Goal: Task Accomplishment & Management: Manage account settings

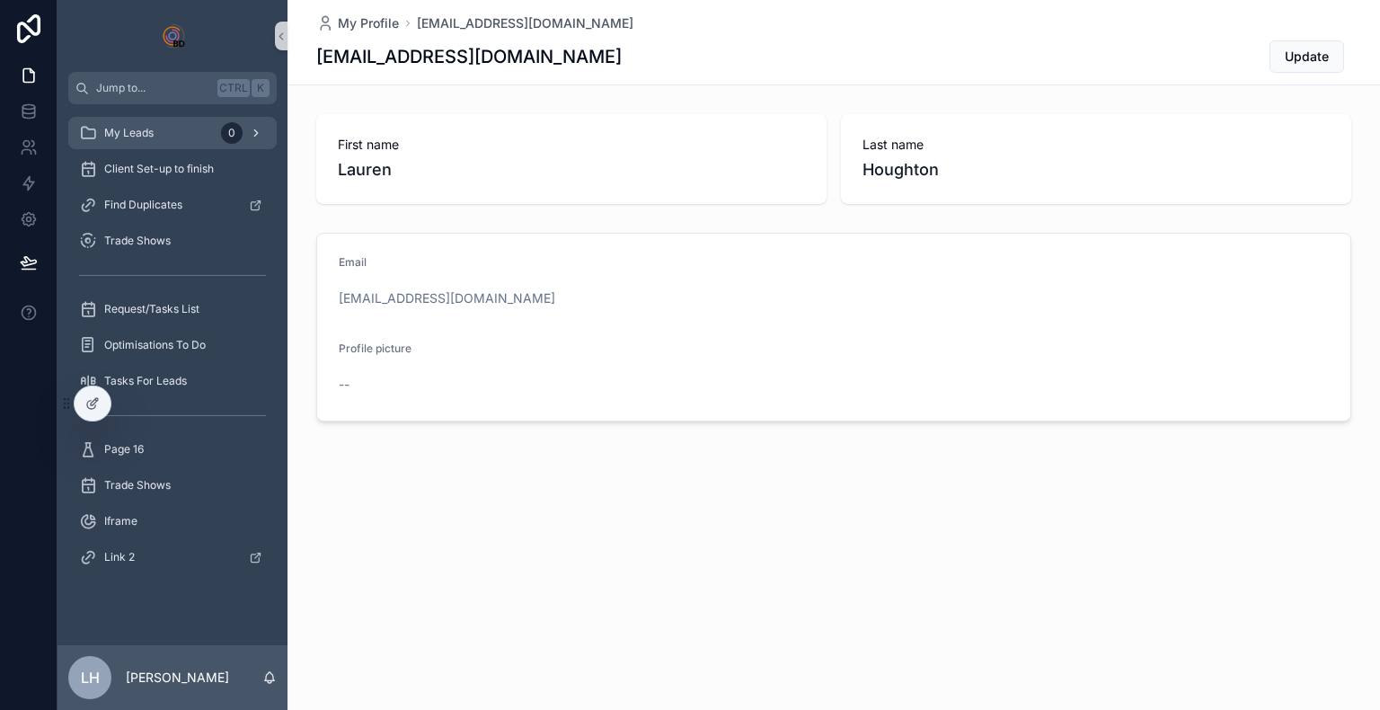
click at [189, 117] on link "My Leads 0" at bounding box center [172, 133] width 209 height 32
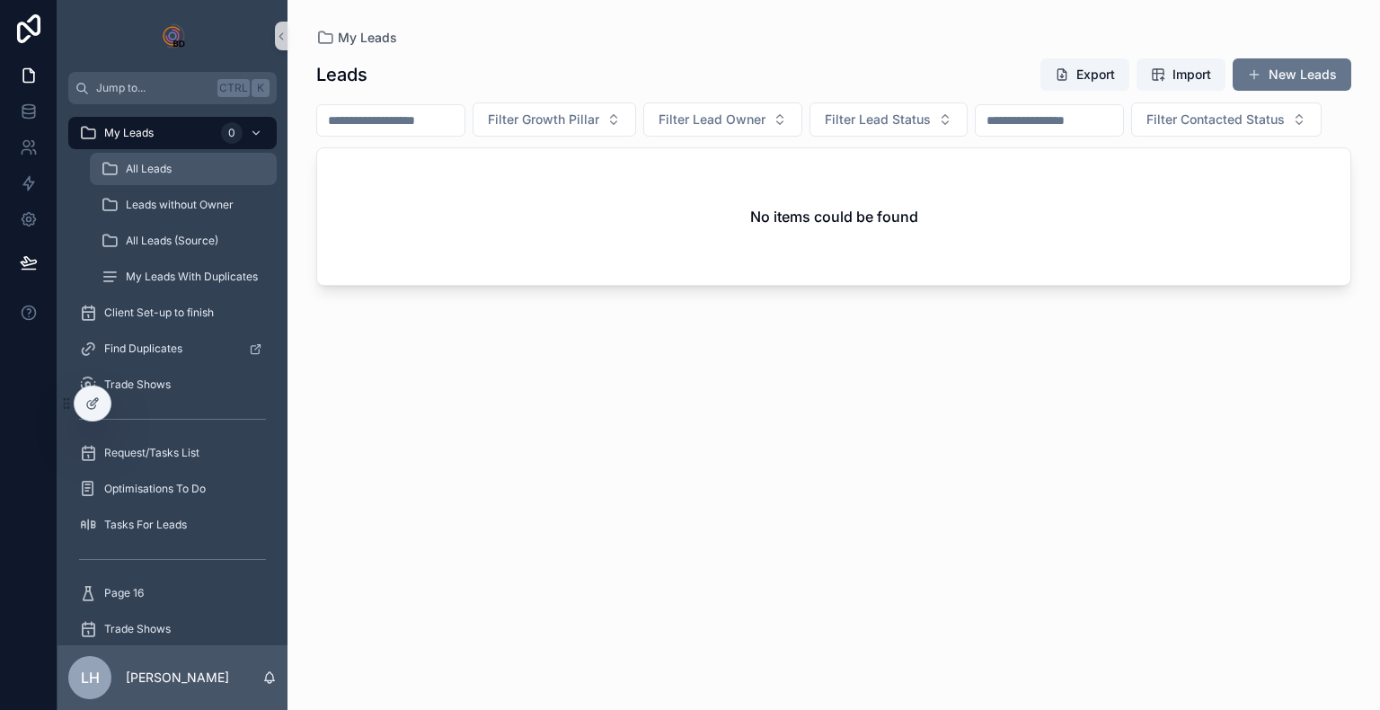
click at [220, 176] on div "All Leads" at bounding box center [183, 169] width 165 height 29
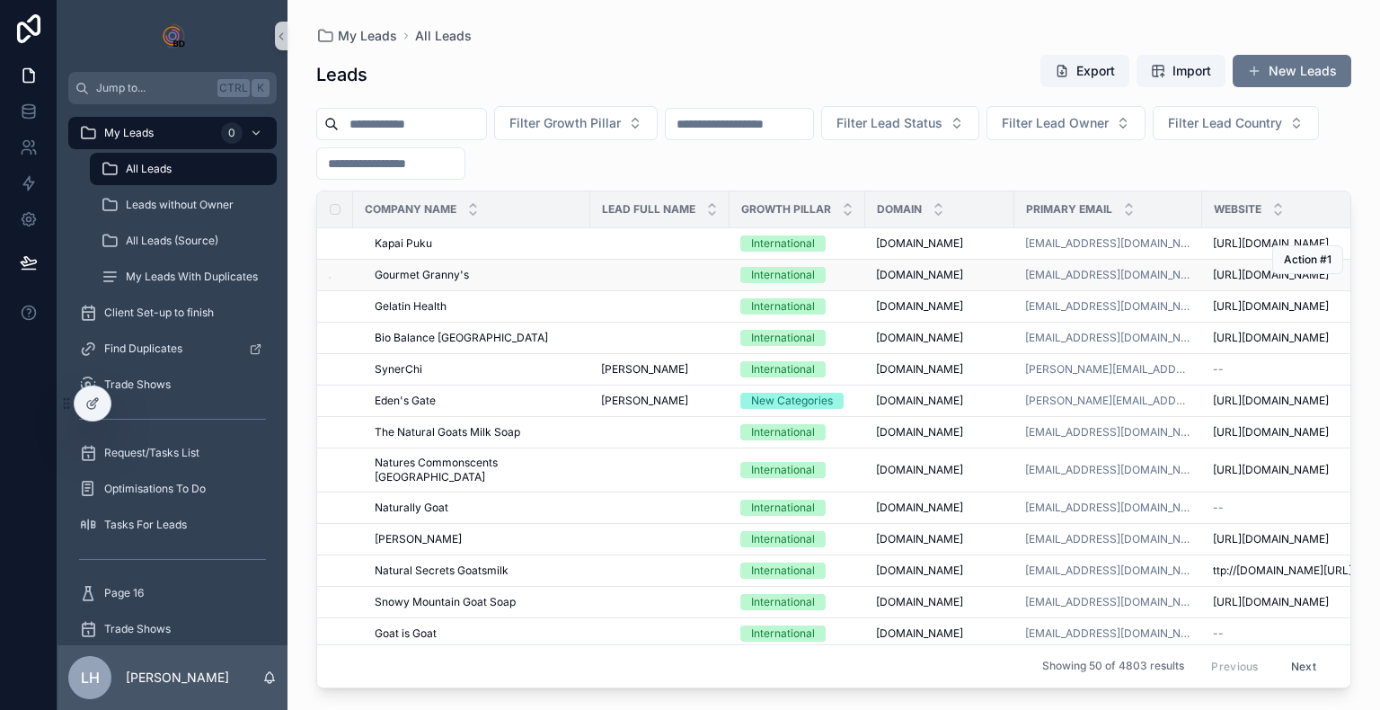
drag, startPoint x: 522, startPoint y: 253, endPoint x: 423, endPoint y: 262, distance: 99.2
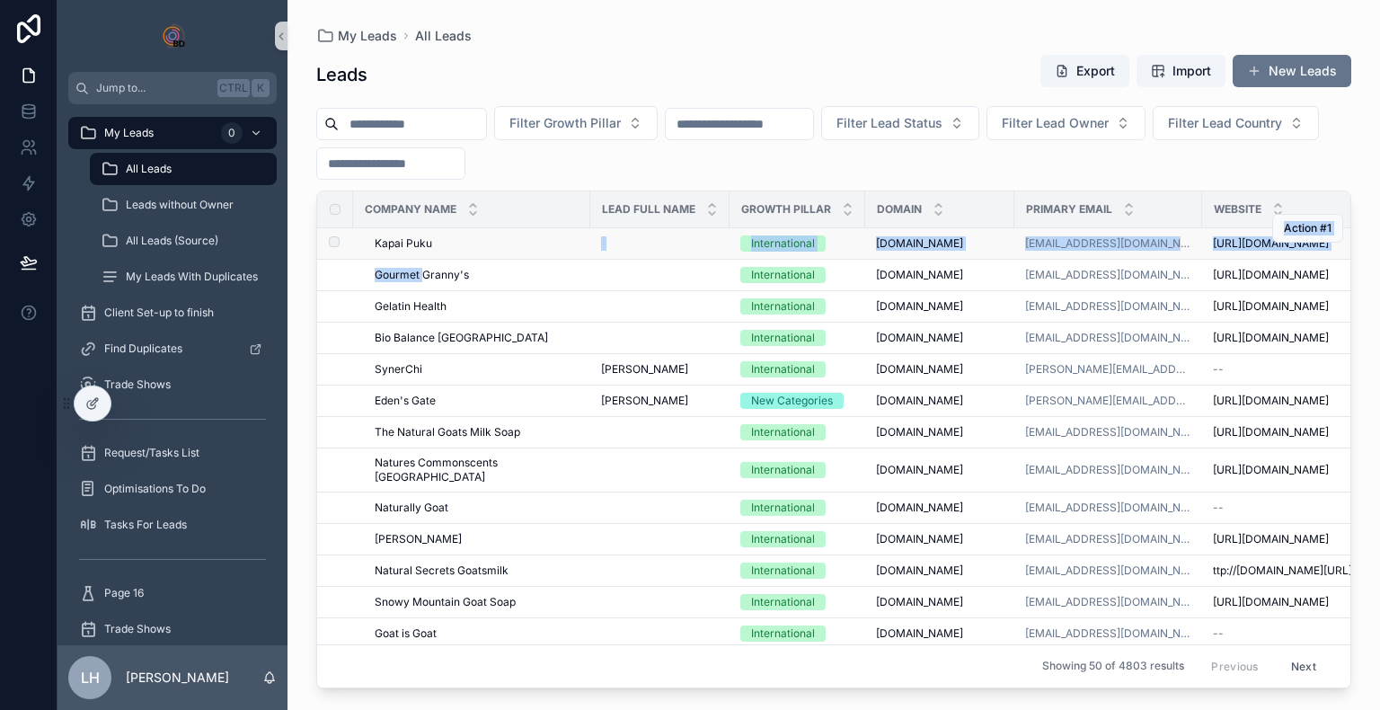
click at [398, 250] on span "Kapai Puku" at bounding box center [404, 243] width 58 height 14
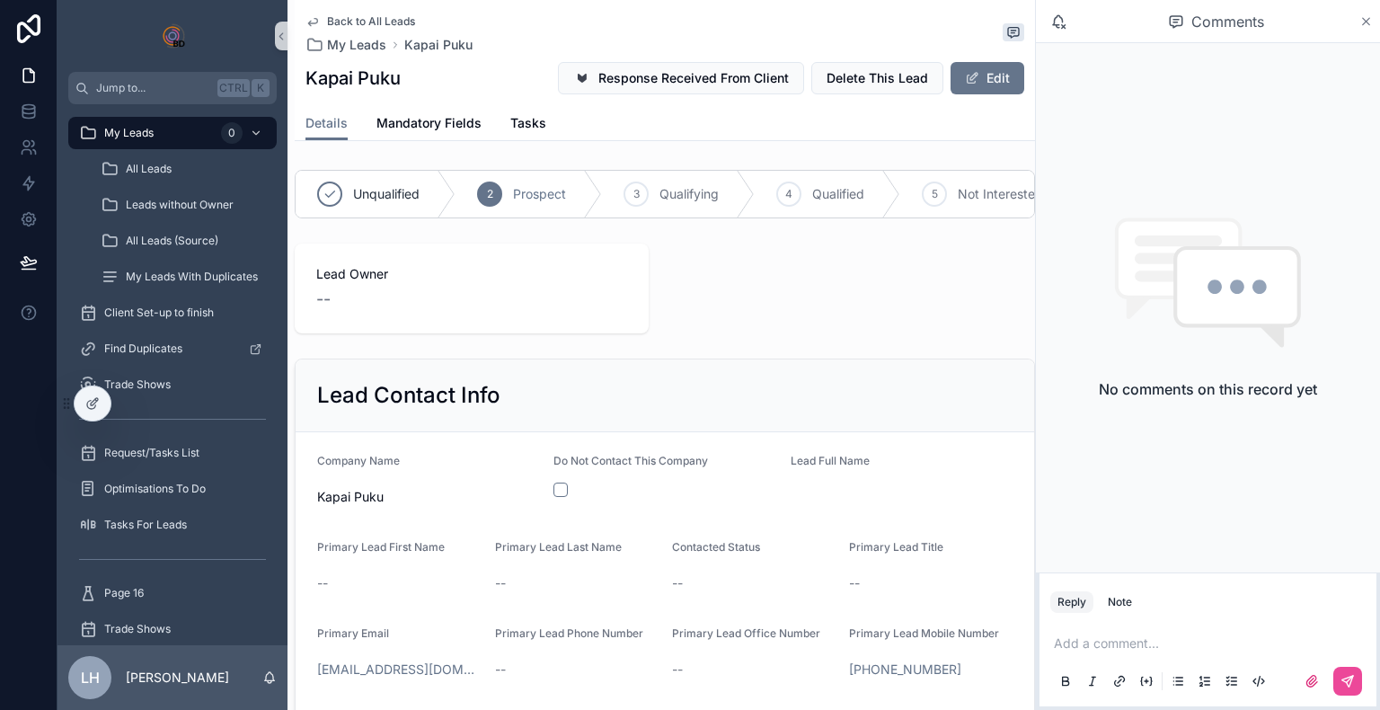
click at [738, 22] on icon "scrollable content" at bounding box center [1366, 21] width 13 height 14
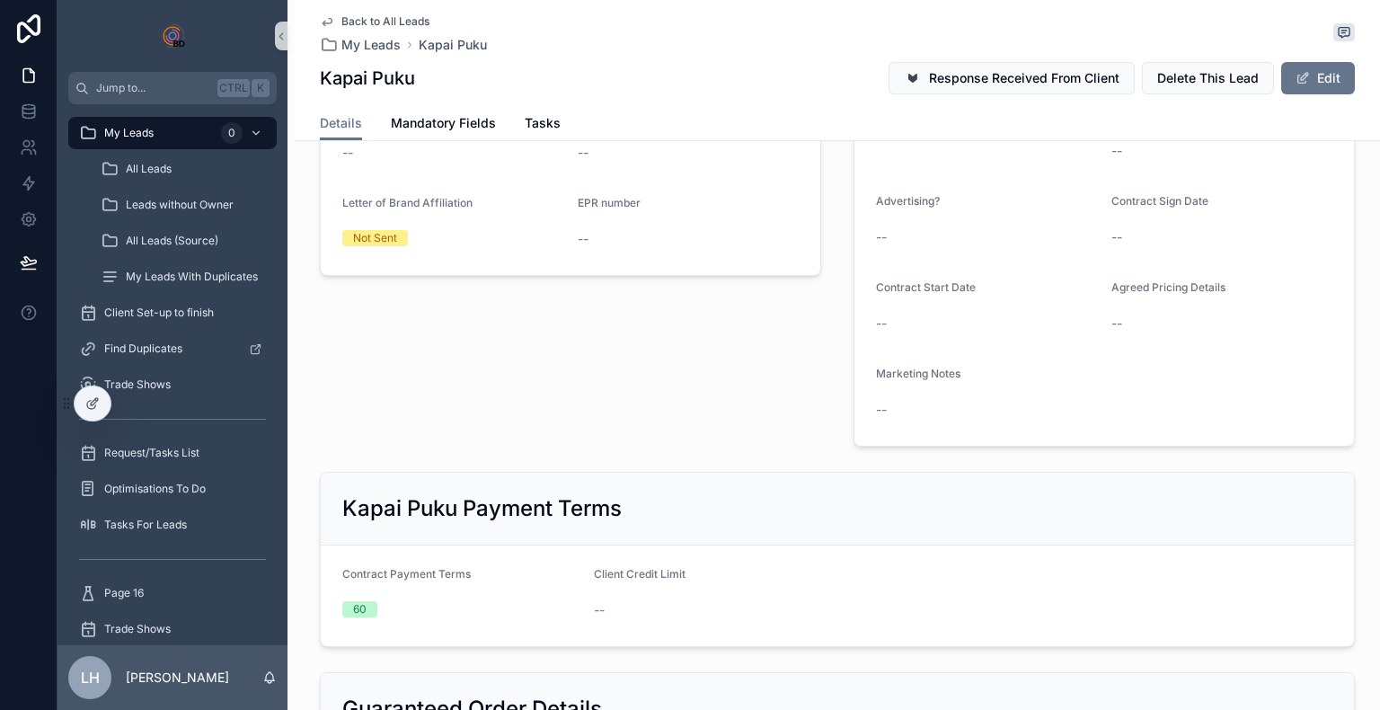
scroll to position [1527, 0]
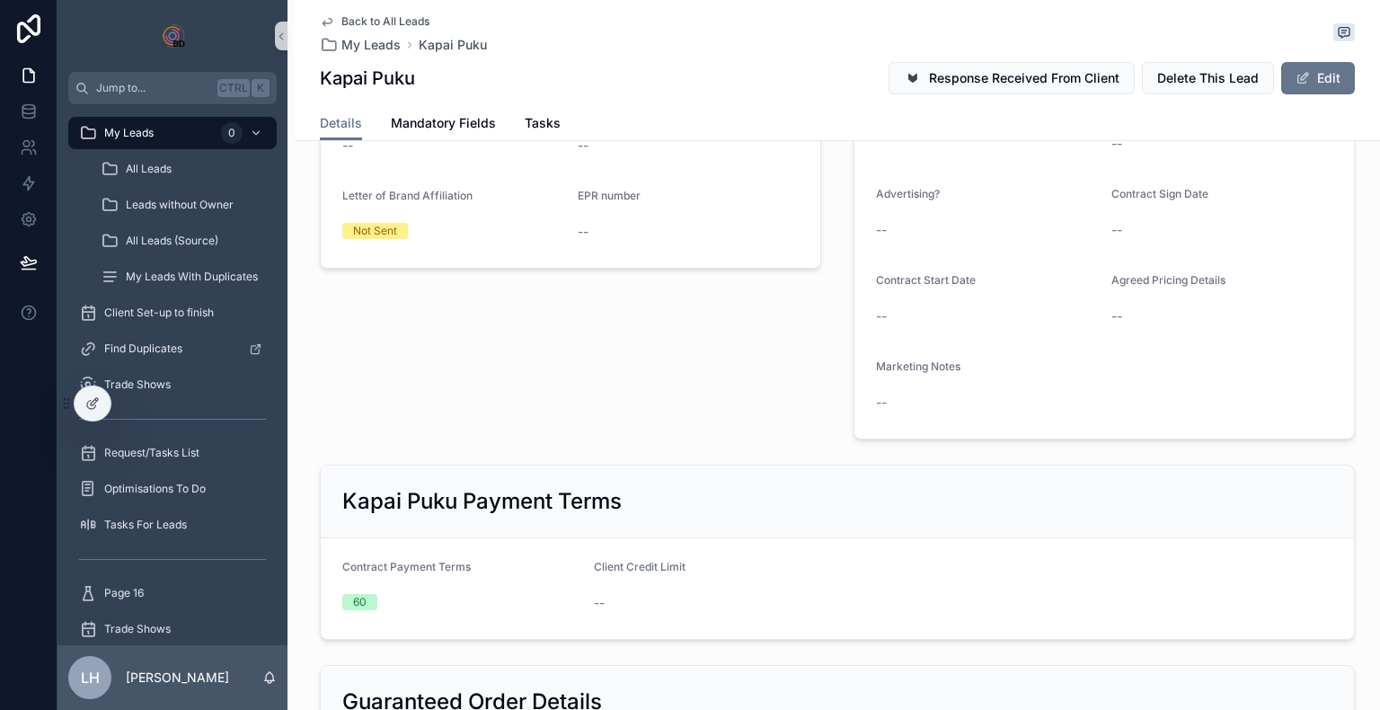
click at [738, 294] on div "Agreed Pricing Details --" at bounding box center [1222, 302] width 221 height 58
click at [738, 75] on button "Edit" at bounding box center [1319, 78] width 74 height 32
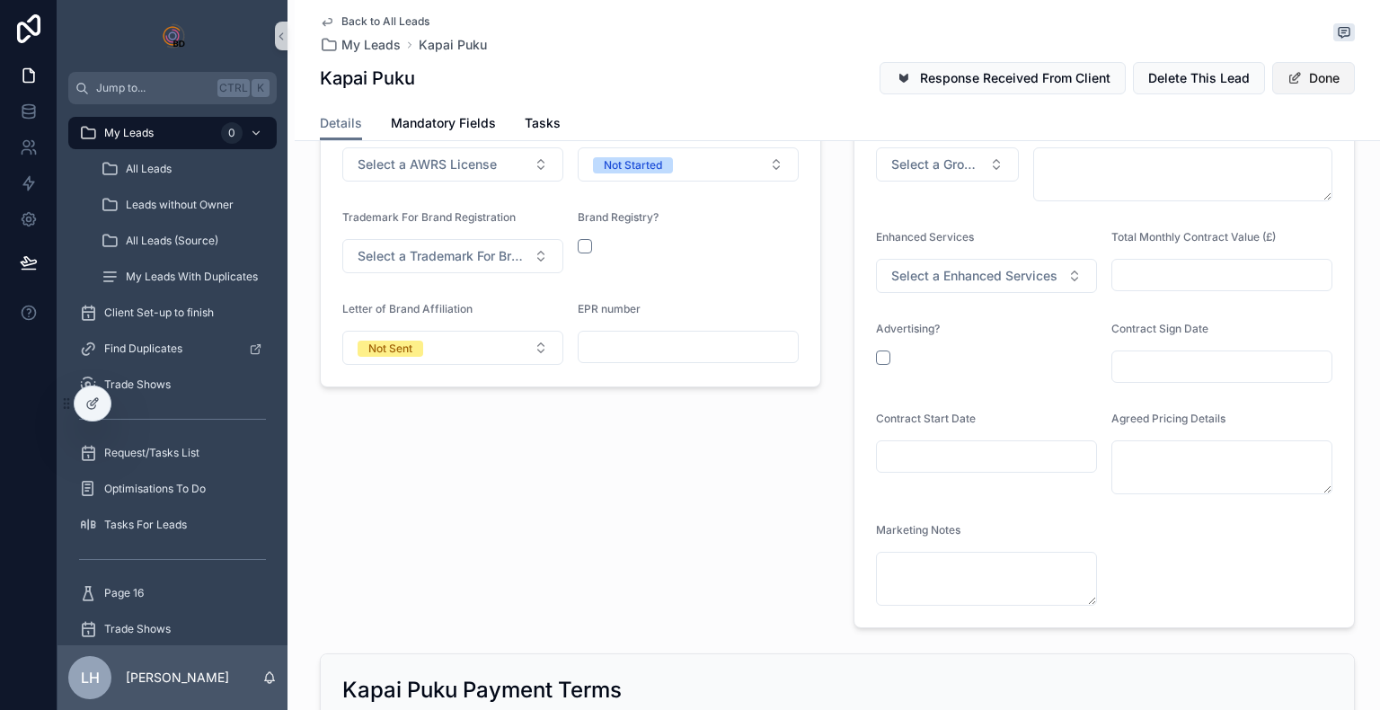
scroll to position [1629, 0]
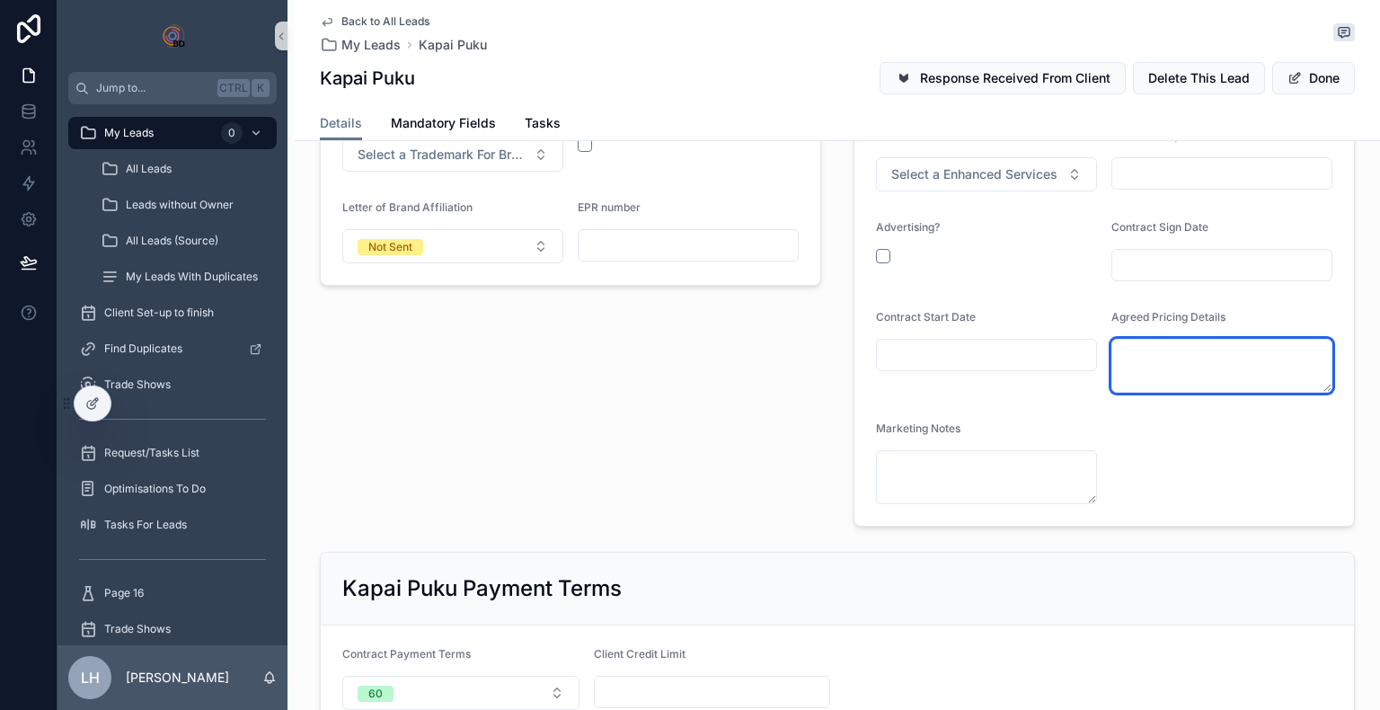
click at [738, 368] on textarea "scrollable content" at bounding box center [1222, 366] width 221 height 54
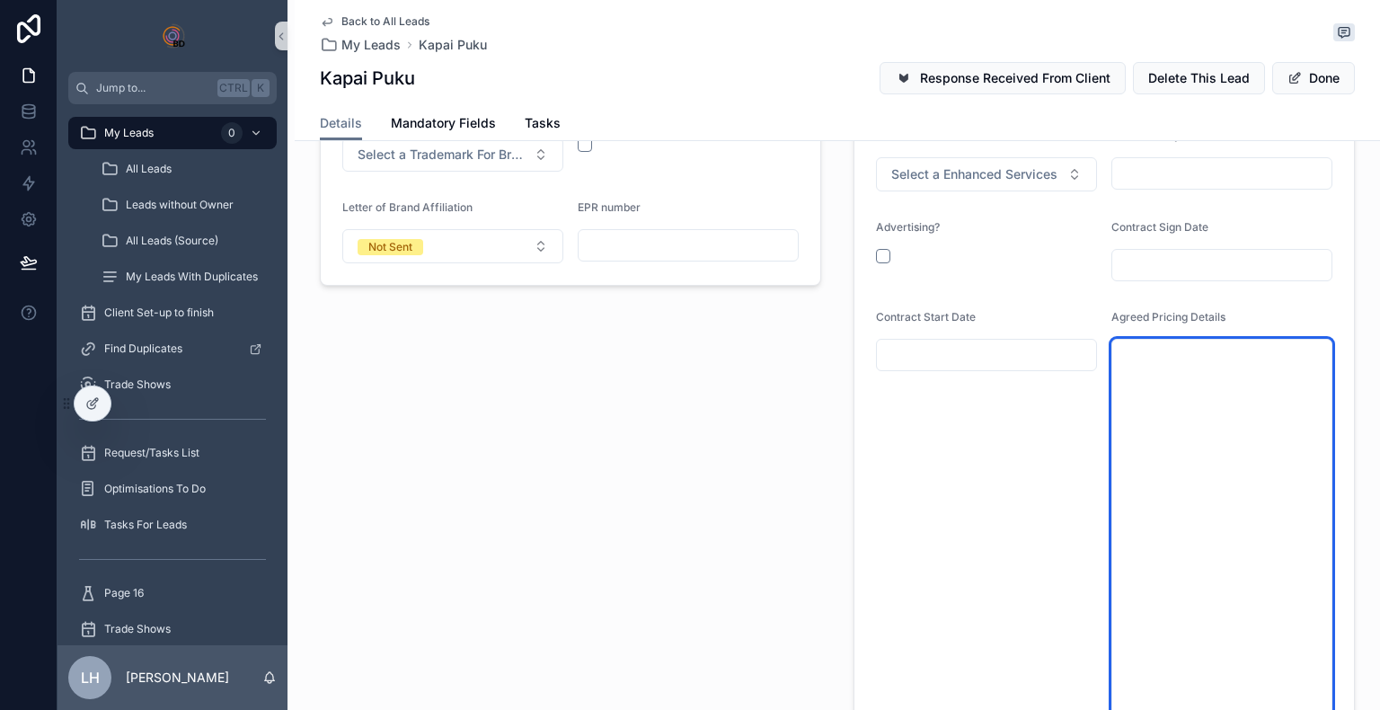
drag, startPoint x: 1325, startPoint y: 381, endPoint x: 1377, endPoint y: 752, distance: 374.8
click at [738, 567] on html "**********" at bounding box center [690, 355] width 1380 height 710
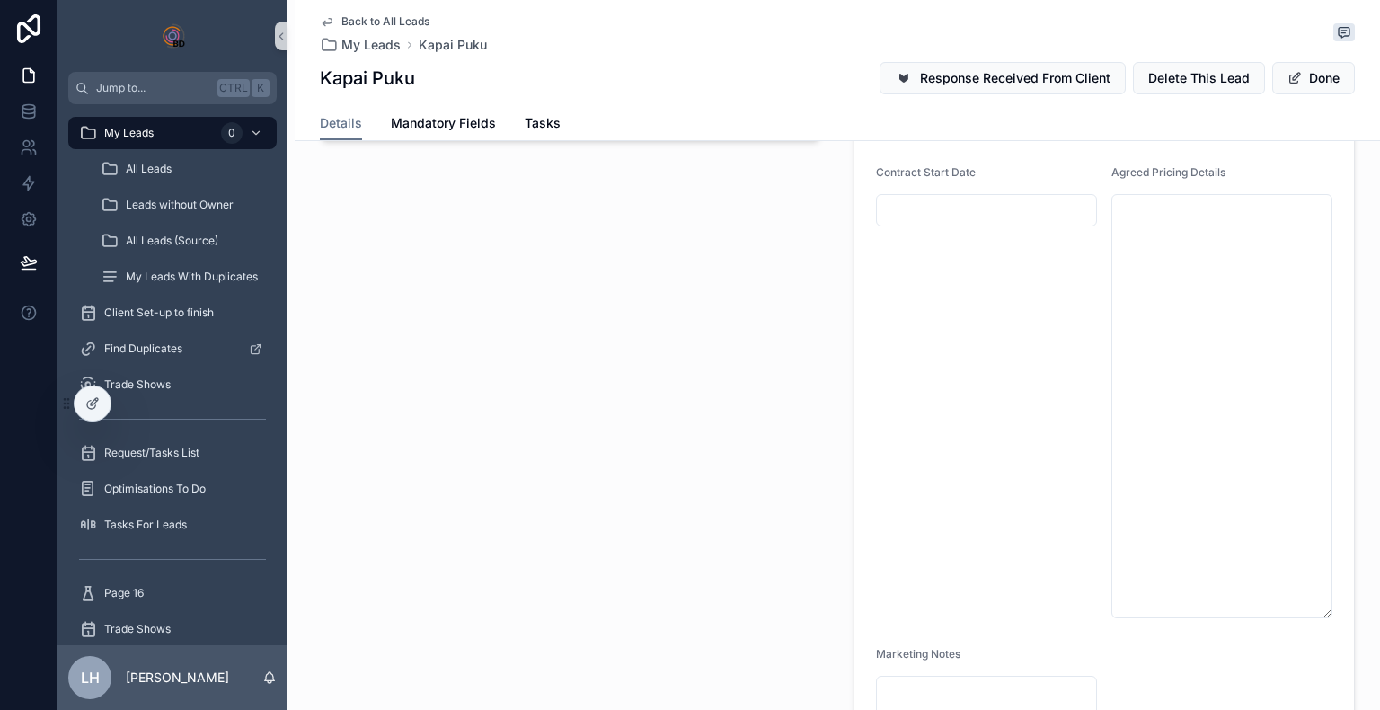
scroll to position [1781, 0]
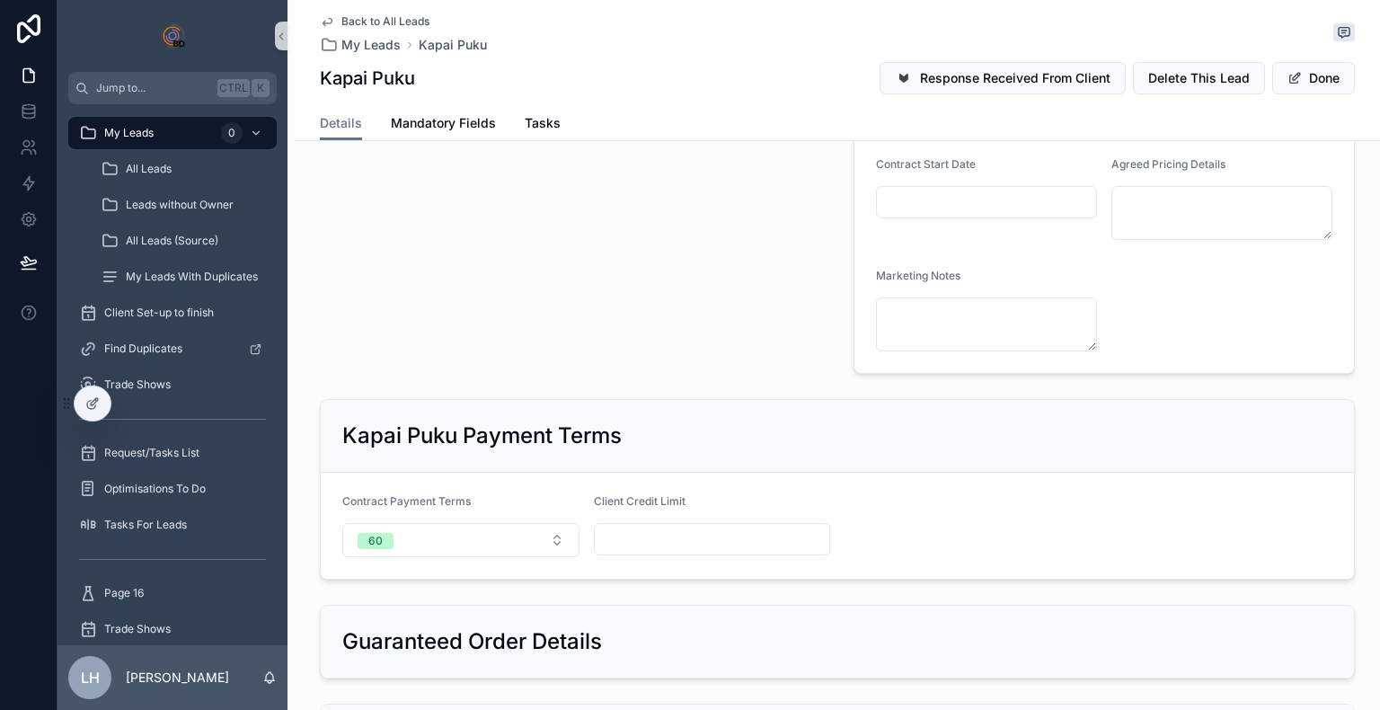
drag, startPoint x: 1324, startPoint y: 599, endPoint x: 1298, endPoint y: 129, distance: 470.8
click at [738, 129] on div "**********" at bounding box center [838, 8] width 1086 height 3578
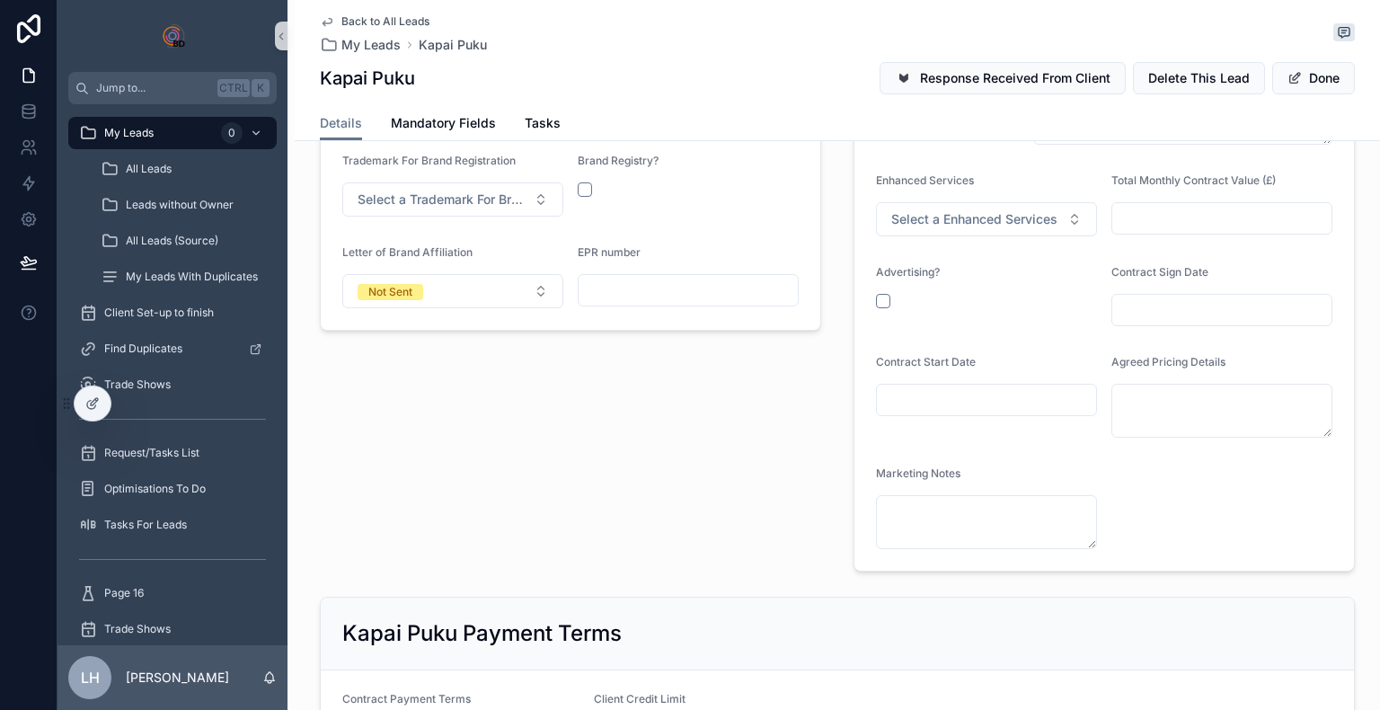
scroll to position [1587, 0]
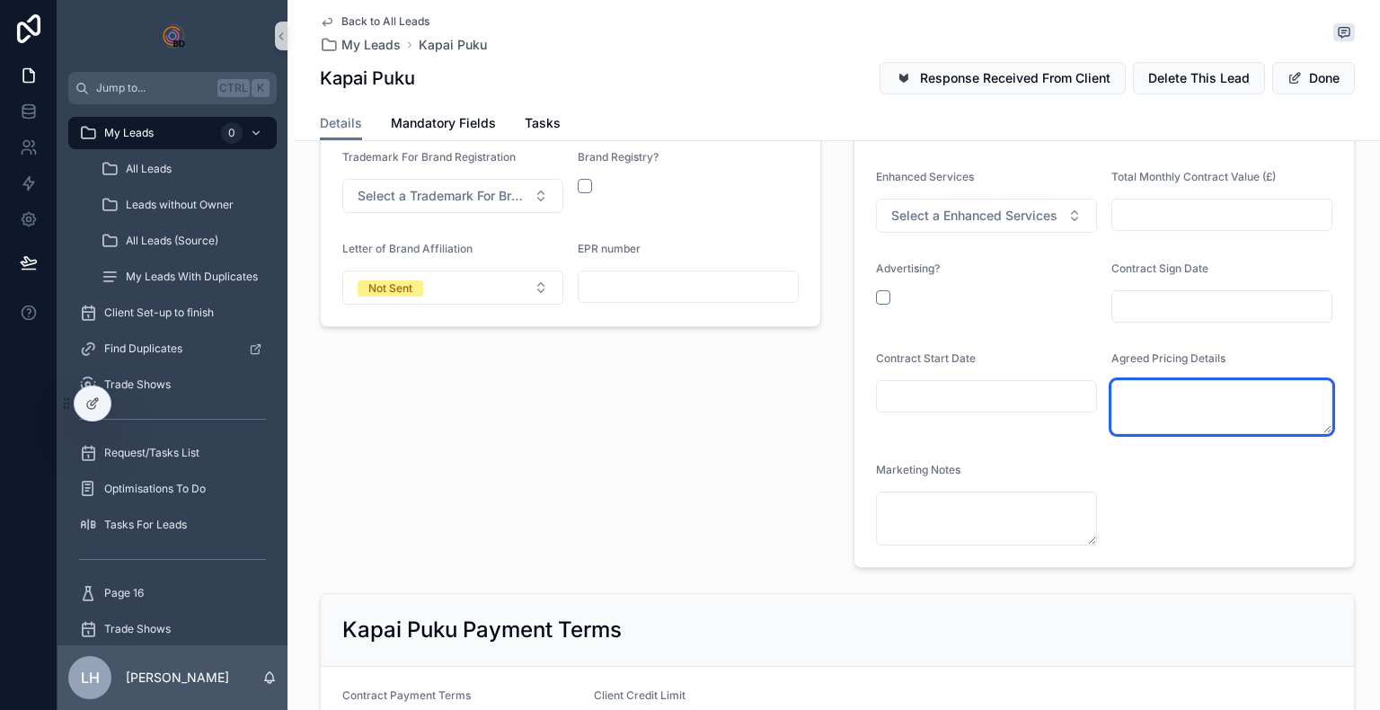
click at [738, 393] on textarea "scrollable content" at bounding box center [1222, 407] width 221 height 54
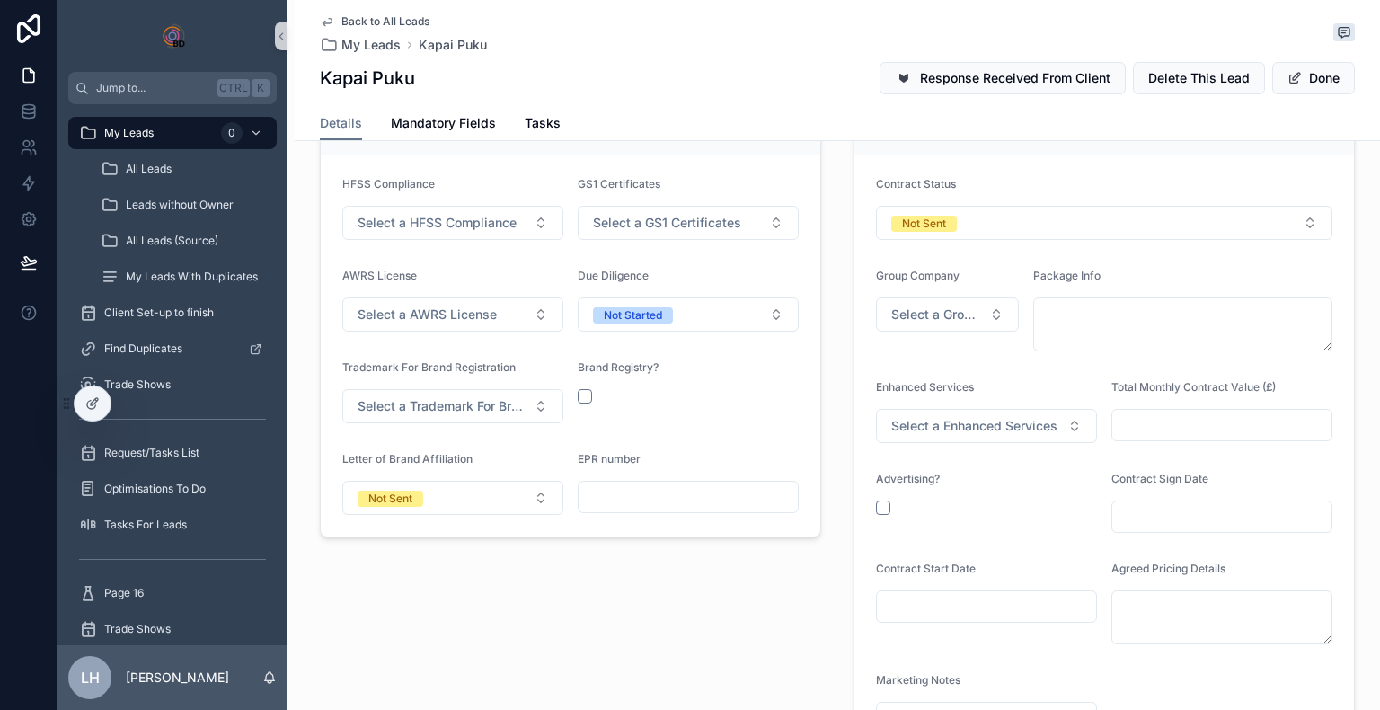
scroll to position [1385, 0]
